Goal: Transaction & Acquisition: Purchase product/service

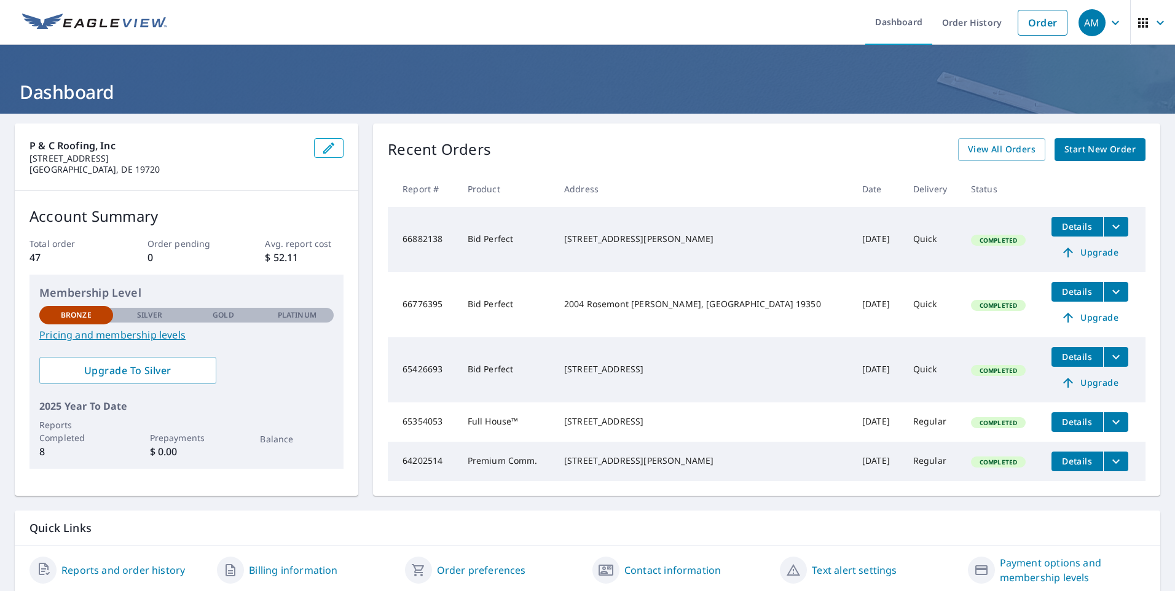
click at [1110, 147] on span "Start New Order" at bounding box center [1099, 149] width 71 height 15
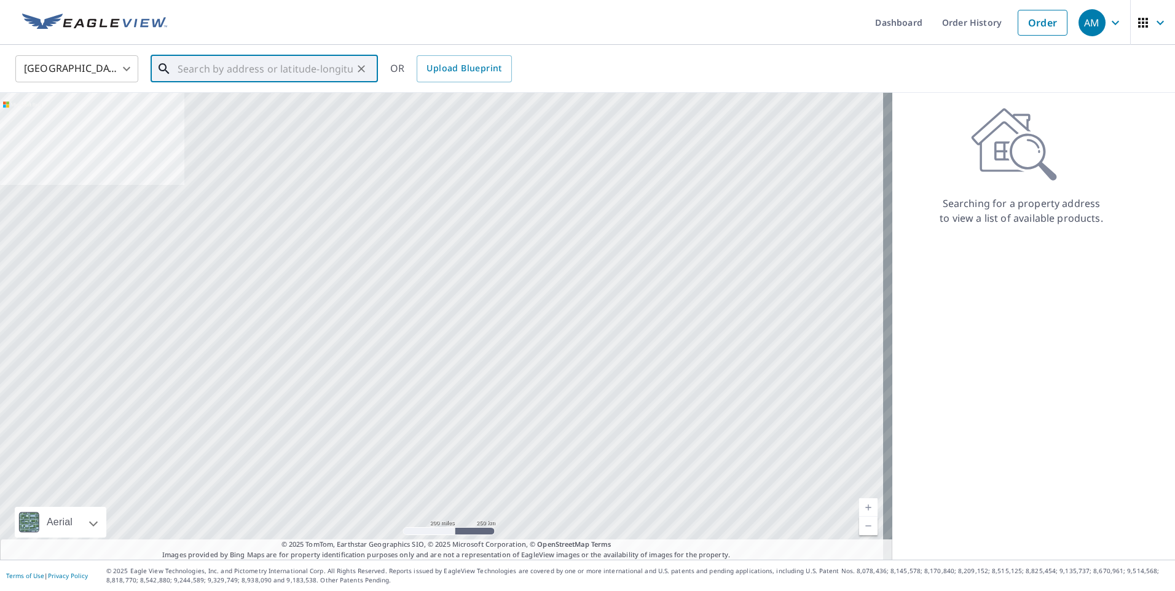
click at [280, 66] on input "text" at bounding box center [265, 69] width 175 height 34
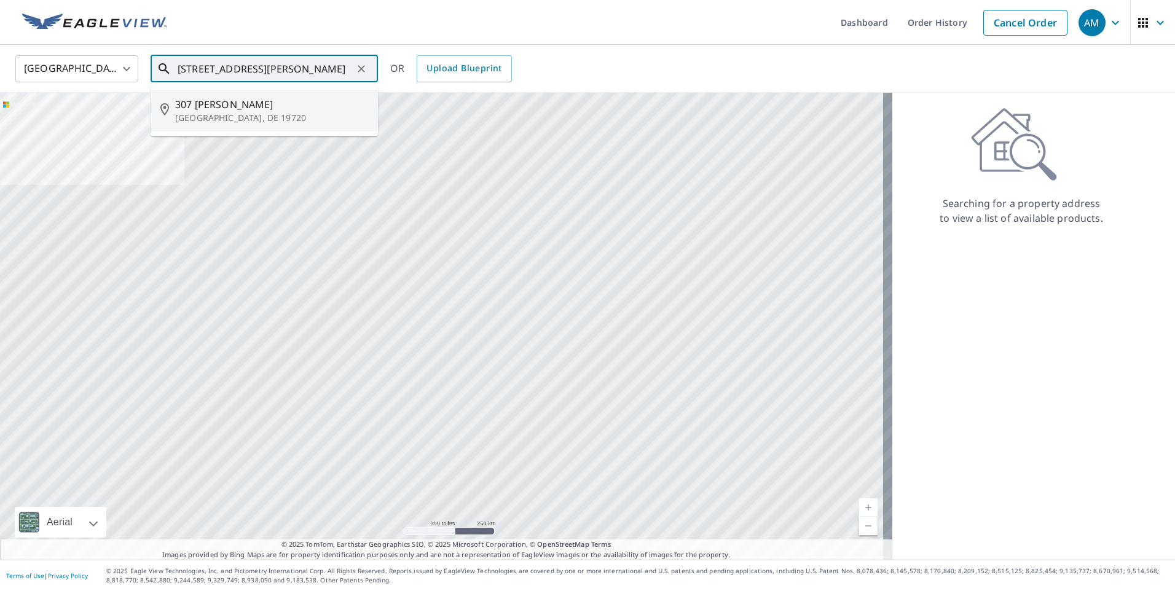
click at [240, 114] on p "[GEOGRAPHIC_DATA], DE 19720" at bounding box center [271, 118] width 193 height 12
type input "[STREET_ADDRESS][PERSON_NAME]"
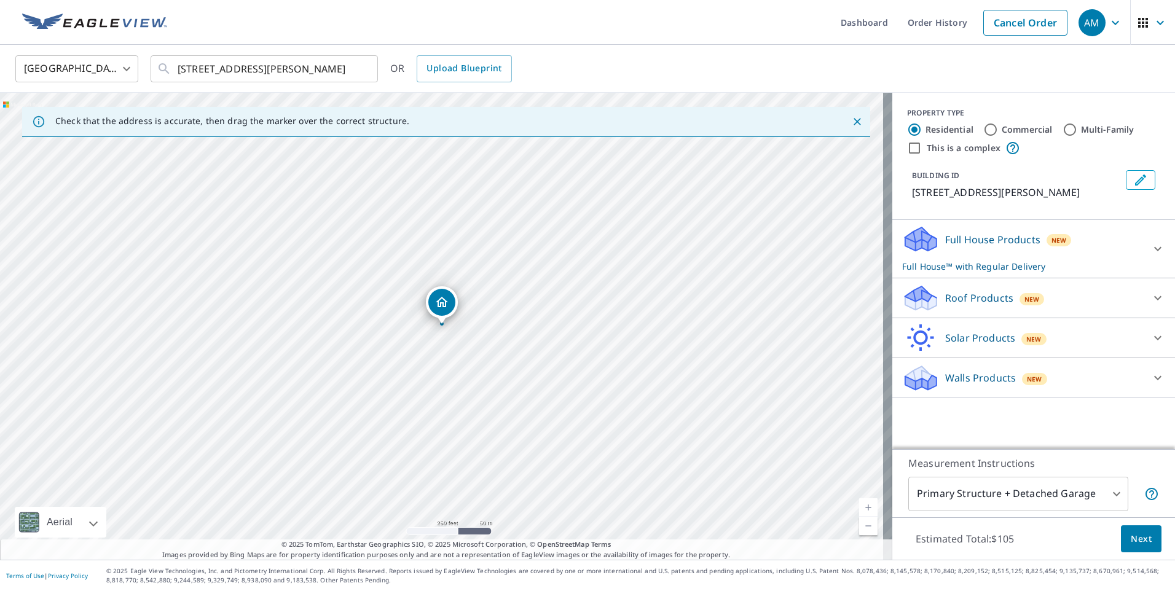
click at [1153, 255] on icon at bounding box center [1157, 248] width 15 height 15
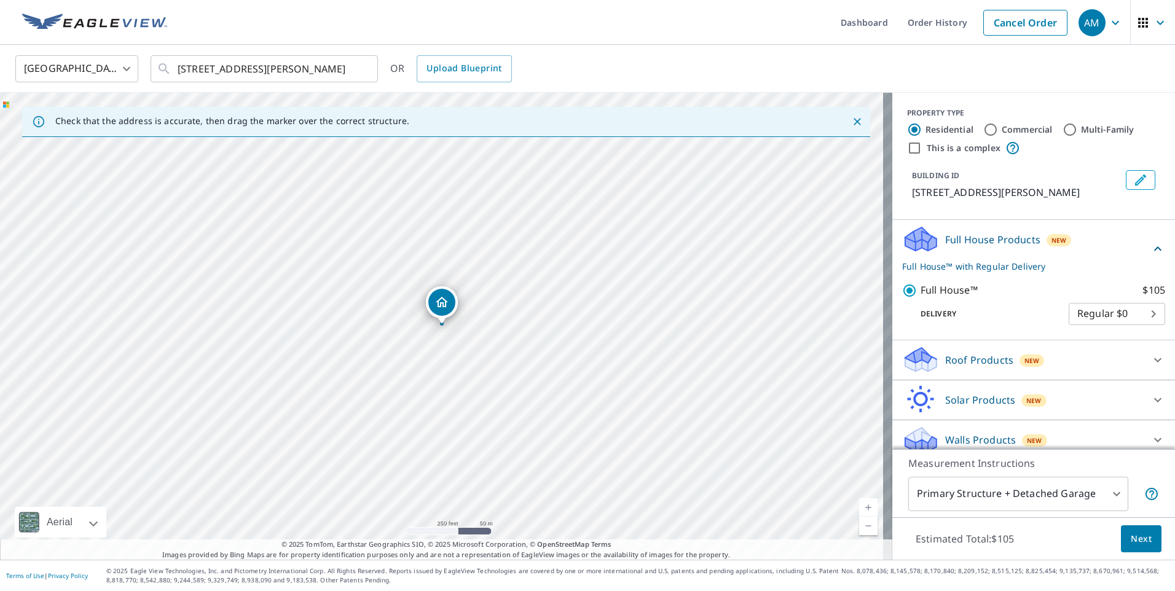
click at [1077, 245] on div "Full House Products New Full House™ with Regular Delivery" at bounding box center [1026, 249] width 248 height 48
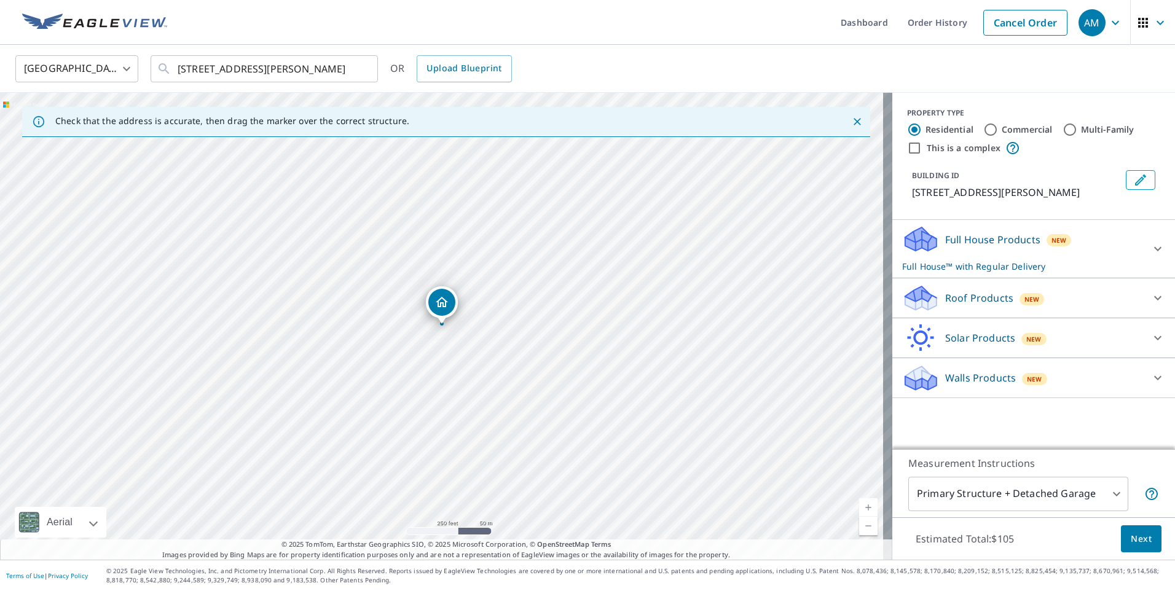
click at [979, 300] on p "Roof Products" at bounding box center [979, 298] width 68 height 15
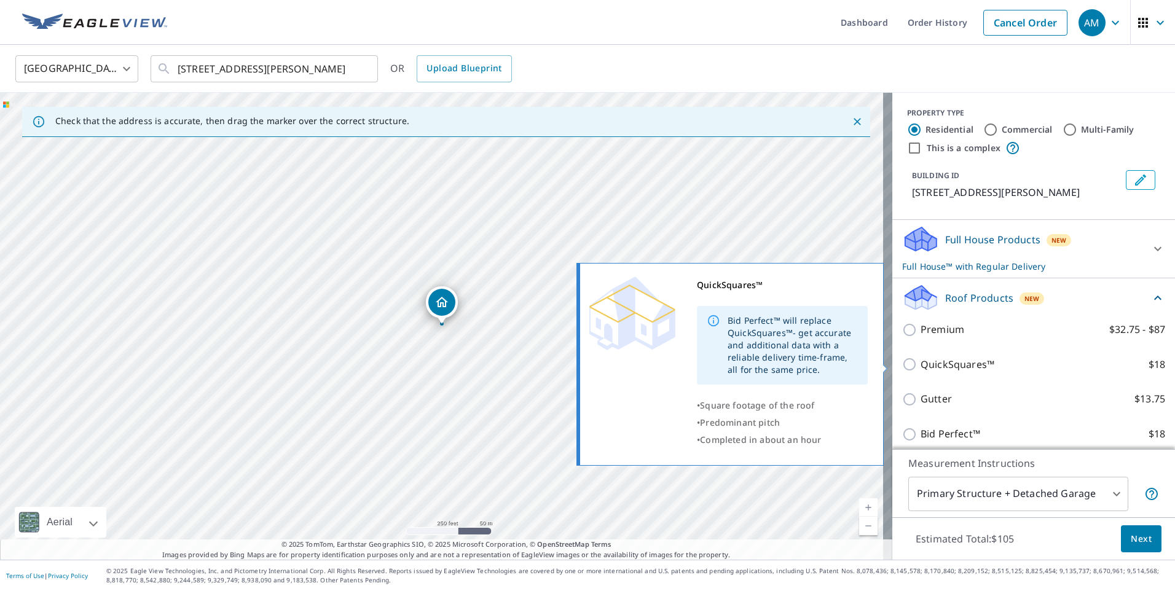
click at [921, 361] on p "QuickSquares™" at bounding box center [958, 364] width 74 height 15
click at [914, 361] on input "QuickSquares™ $18" at bounding box center [911, 364] width 18 height 15
checkbox input "true"
checkbox input "false"
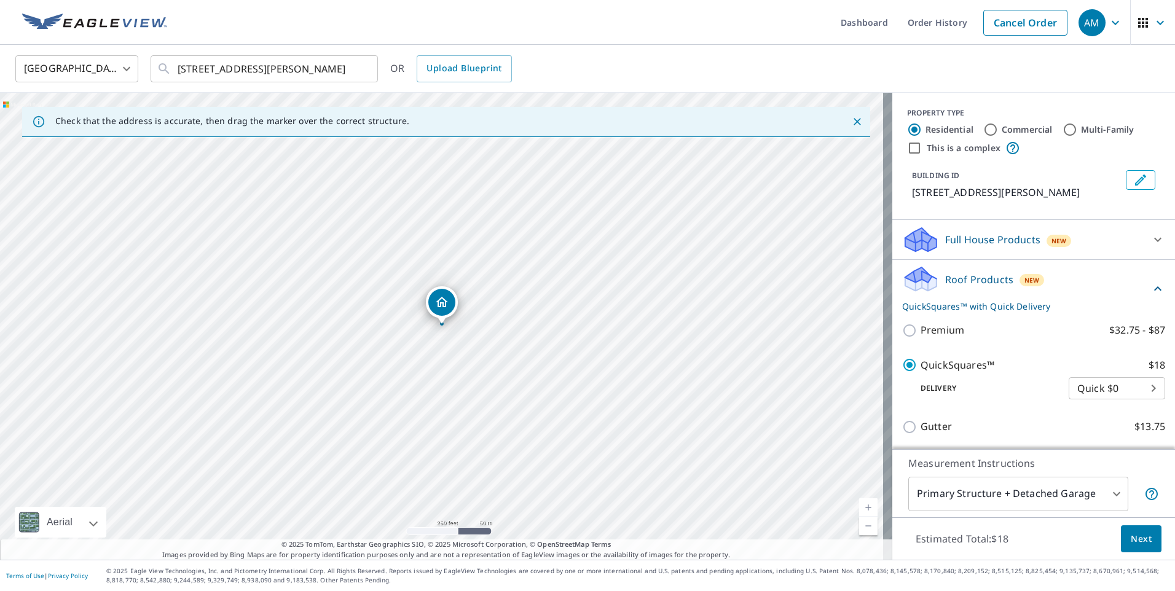
click at [1131, 533] on span "Next" at bounding box center [1141, 539] width 21 height 15
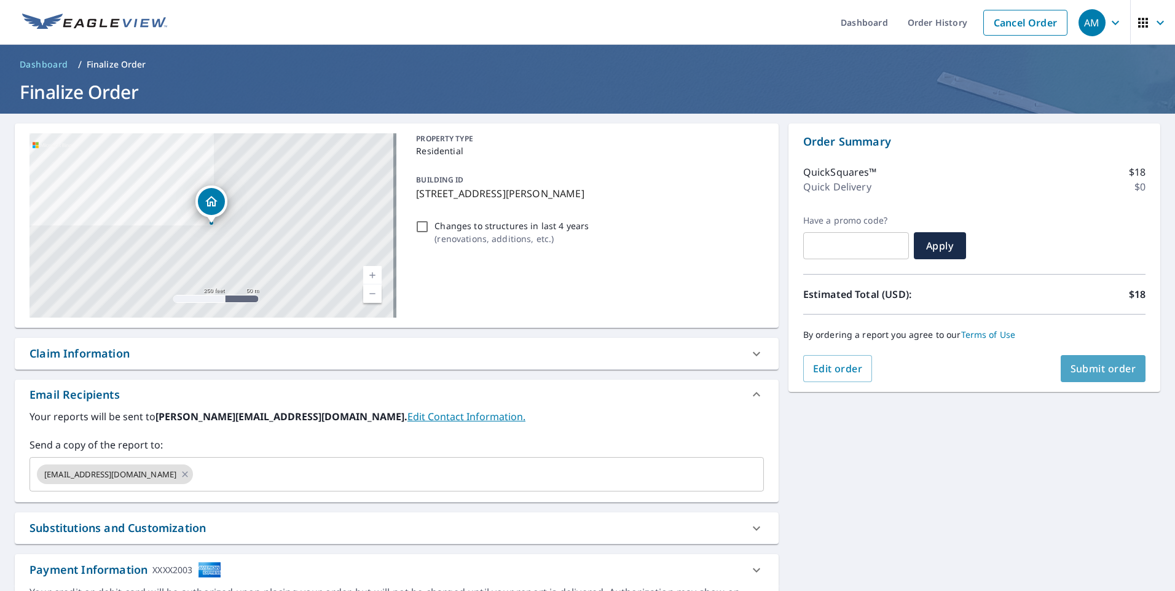
click at [1089, 366] on span "Submit order" at bounding box center [1103, 369] width 66 height 14
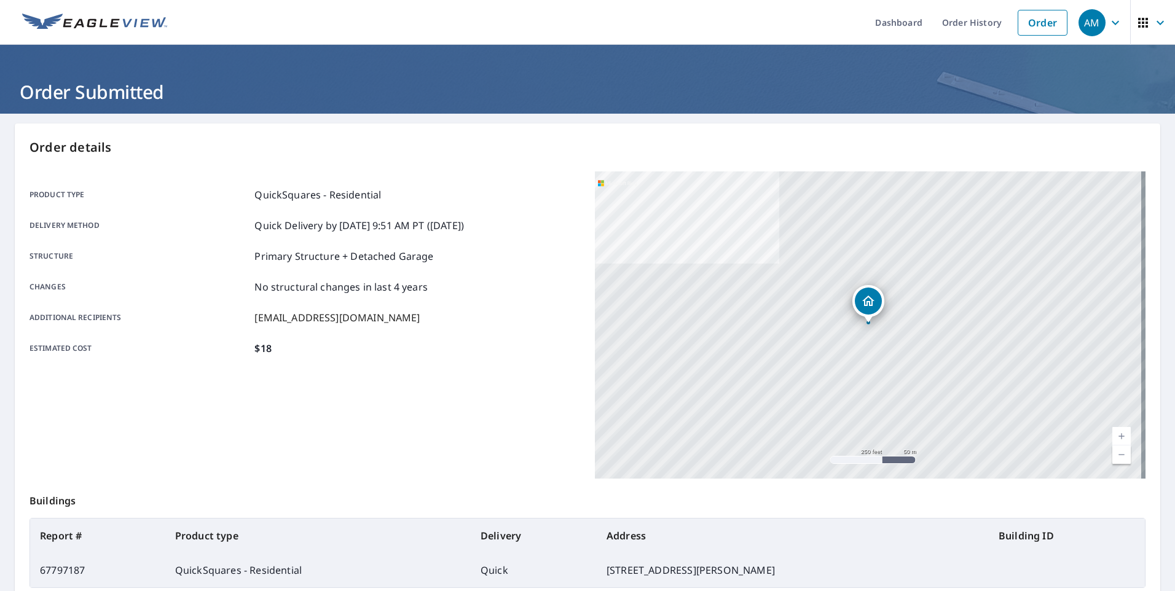
click at [825, 570] on td "[STREET_ADDRESS][PERSON_NAME]" at bounding box center [793, 570] width 392 height 34
